Goal: Transaction & Acquisition: Purchase product/service

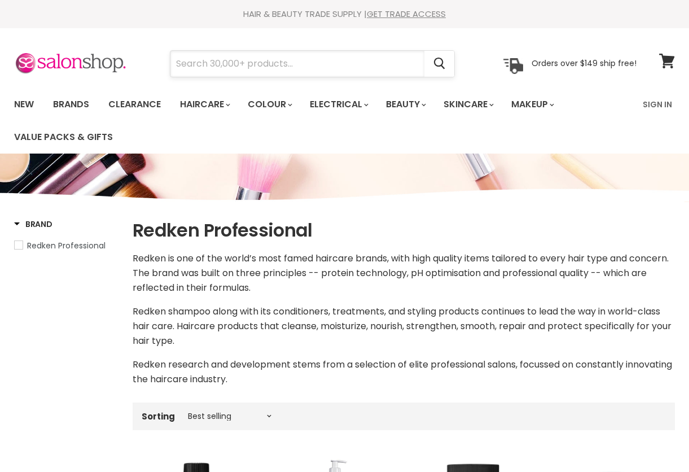
click at [247, 62] on input "Search" at bounding box center [298, 64] width 254 height 26
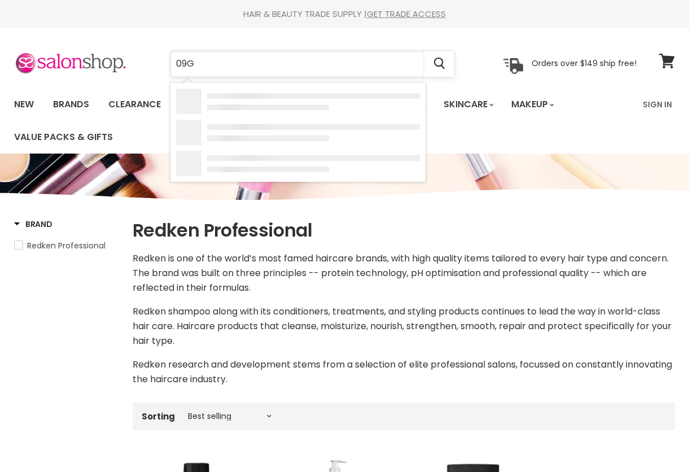
type input "09GB"
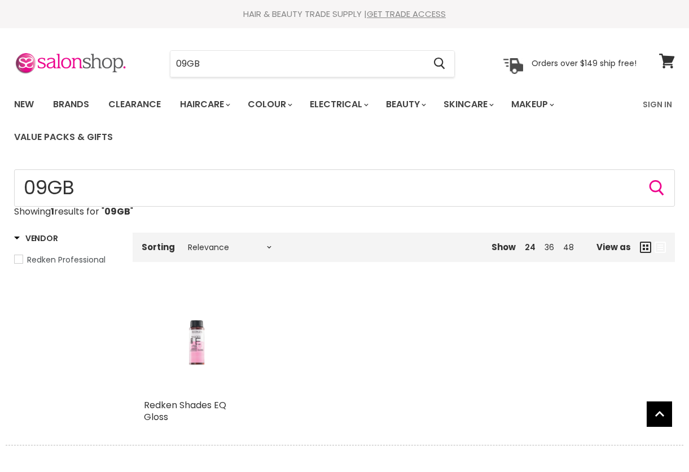
scroll to position [73, 0]
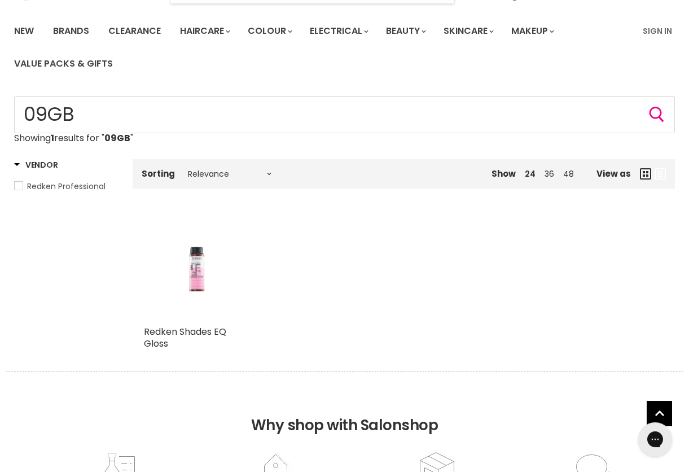
click at [205, 282] on img "Main content" at bounding box center [196, 268] width 70 height 104
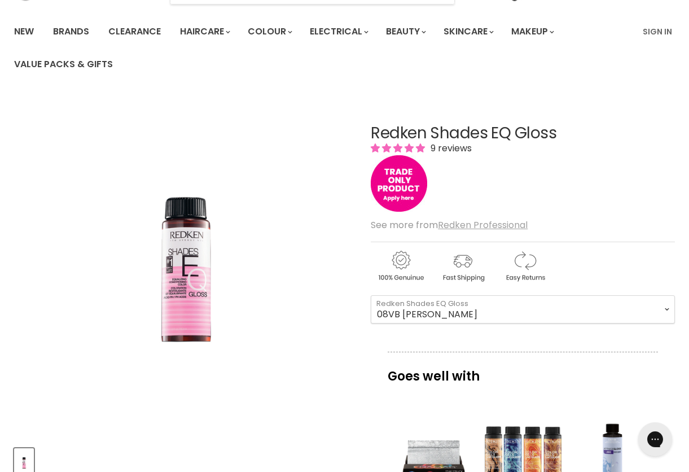
click at [462, 225] on u "Redken Professional" at bounding box center [483, 225] width 90 height 13
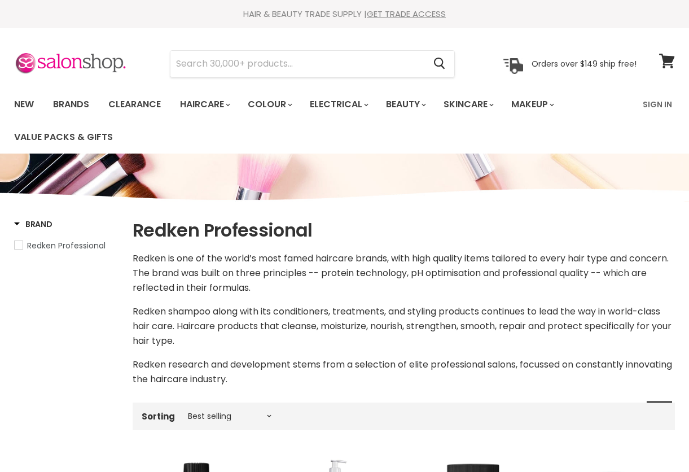
scroll to position [461, 0]
